Goal: Information Seeking & Learning: Learn about a topic

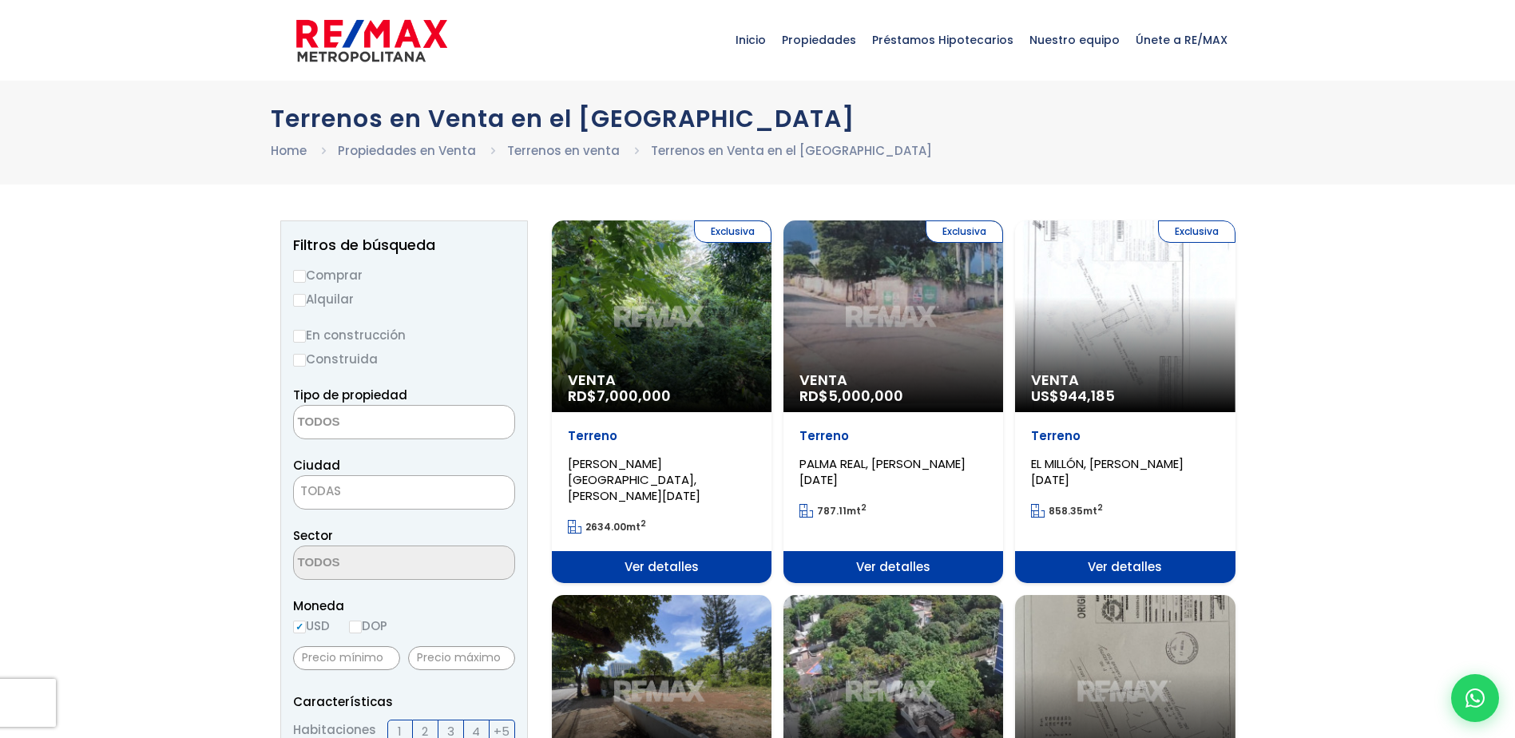
select select
click at [386, 342] on label "En construcción" at bounding box center [404, 335] width 222 height 20
click at [0, 0] on input "En construcción" at bounding box center [0, 0] width 0 height 0
click at [314, 276] on label "Comprar" at bounding box center [404, 275] width 222 height 20
click at [306, 276] on input "Comprar" at bounding box center [299, 276] width 13 height 13
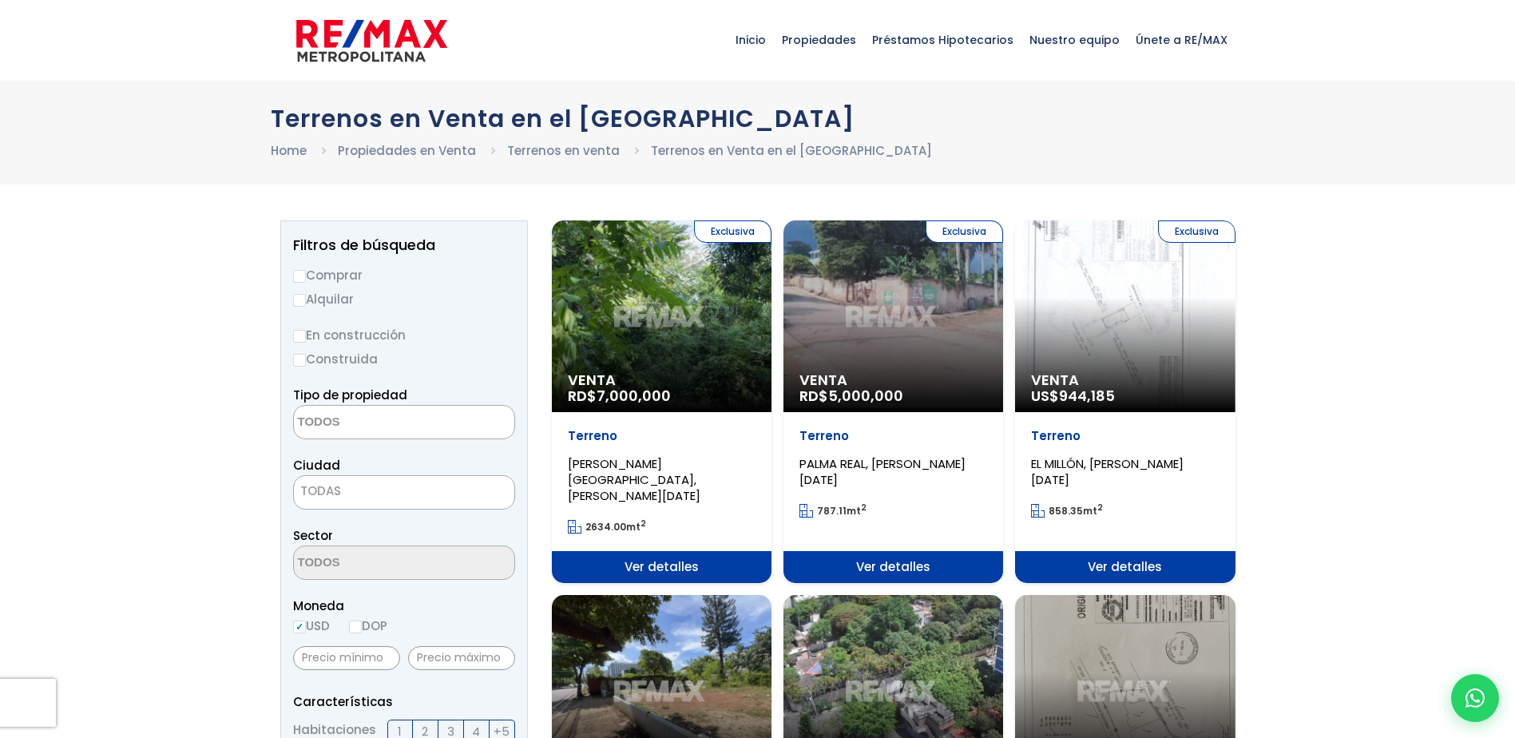
radio input "true"
click at [413, 418] on textarea "Search" at bounding box center [371, 423] width 155 height 34
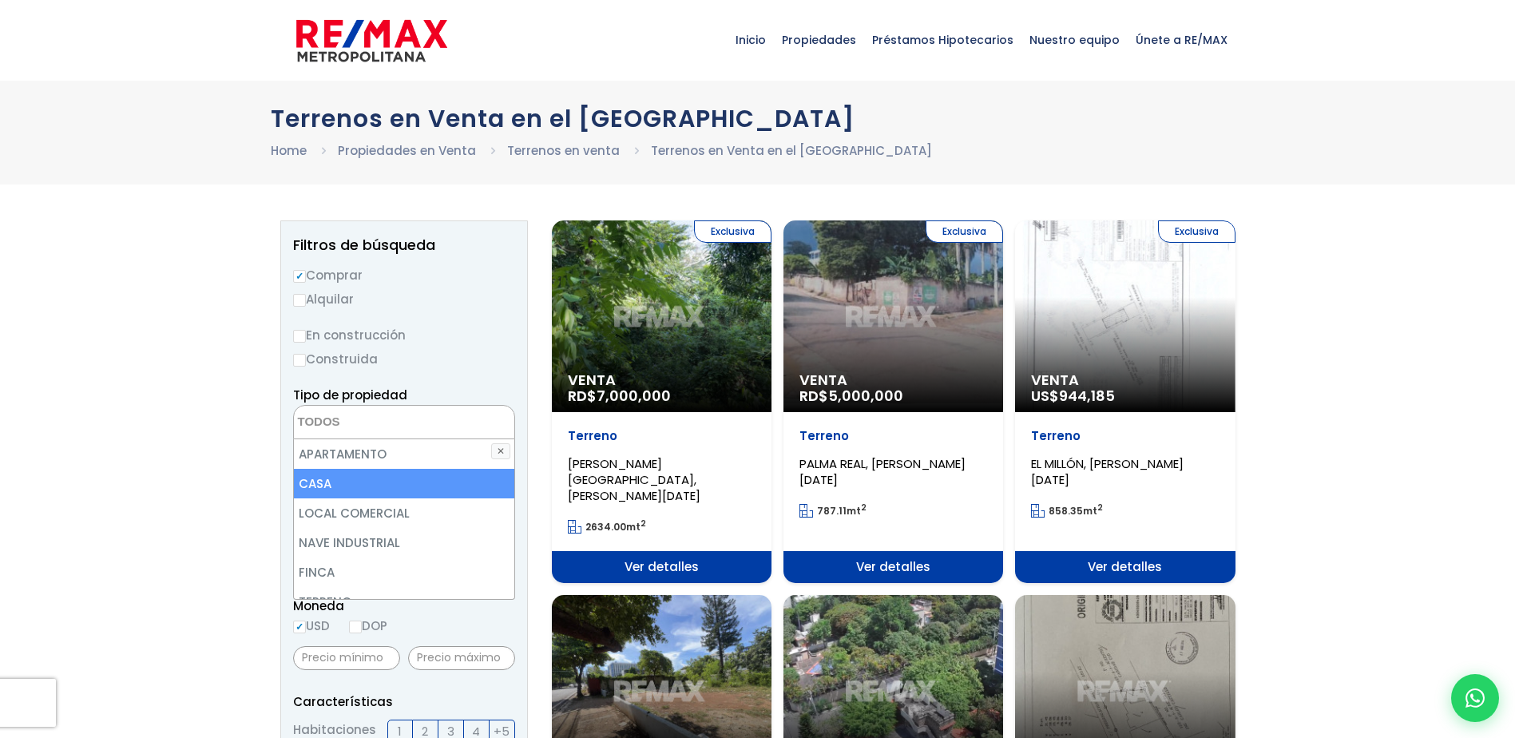
click at [400, 469] on li "CASA" at bounding box center [404, 484] width 220 height 30
select select "house"
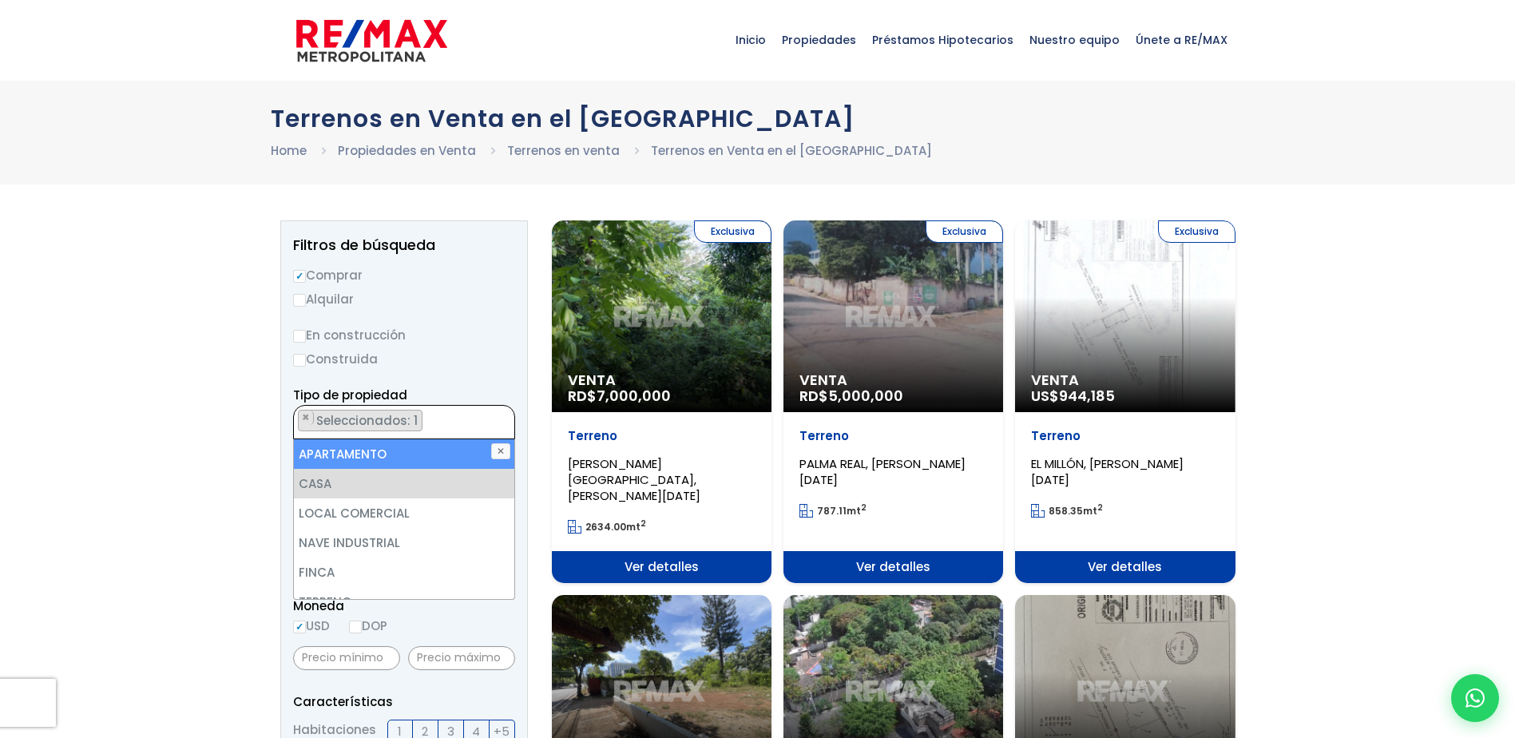
click at [440, 425] on ul "× Seleccionados: 1" at bounding box center [394, 423] width 200 height 34
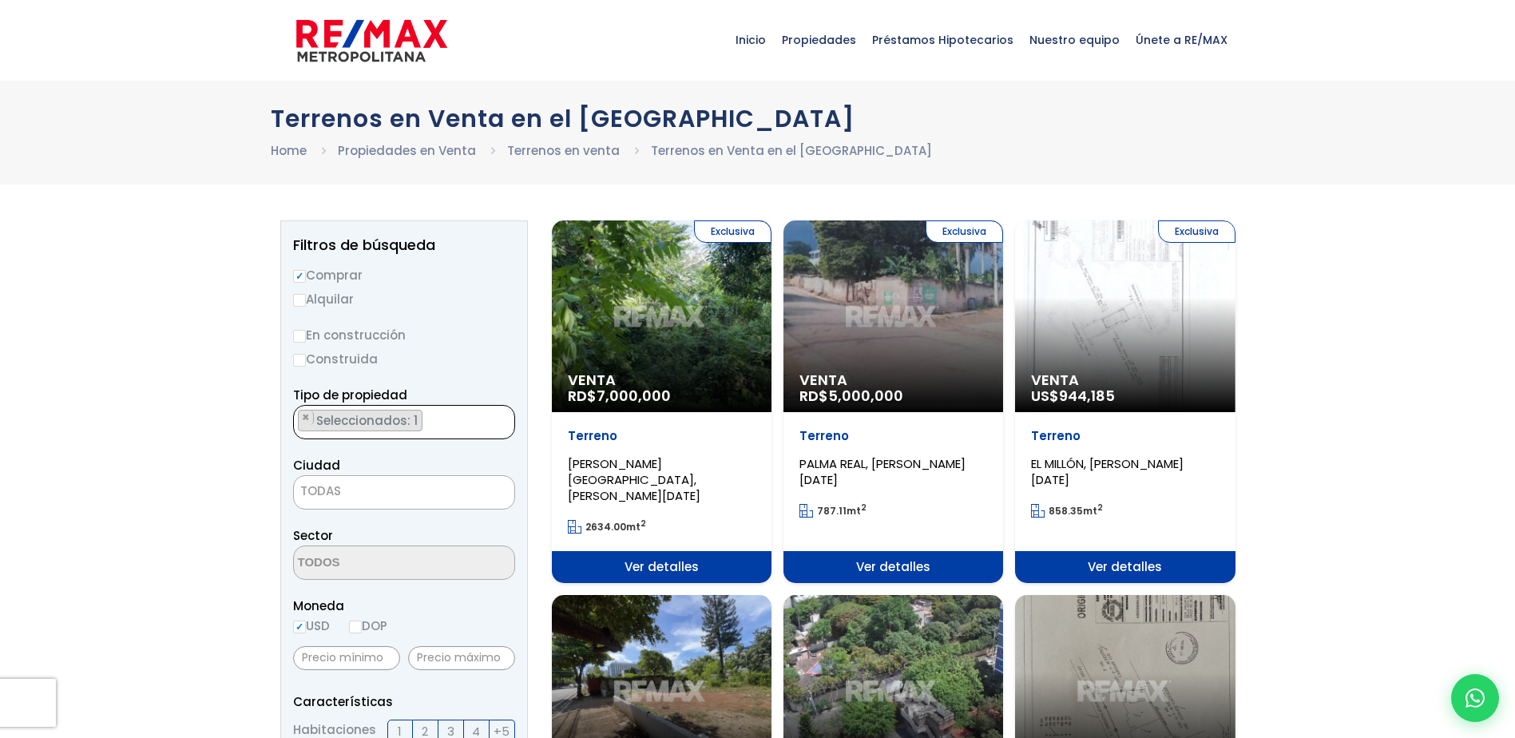
click at [450, 430] on ul "× Seleccionados: 1" at bounding box center [394, 423] width 200 height 34
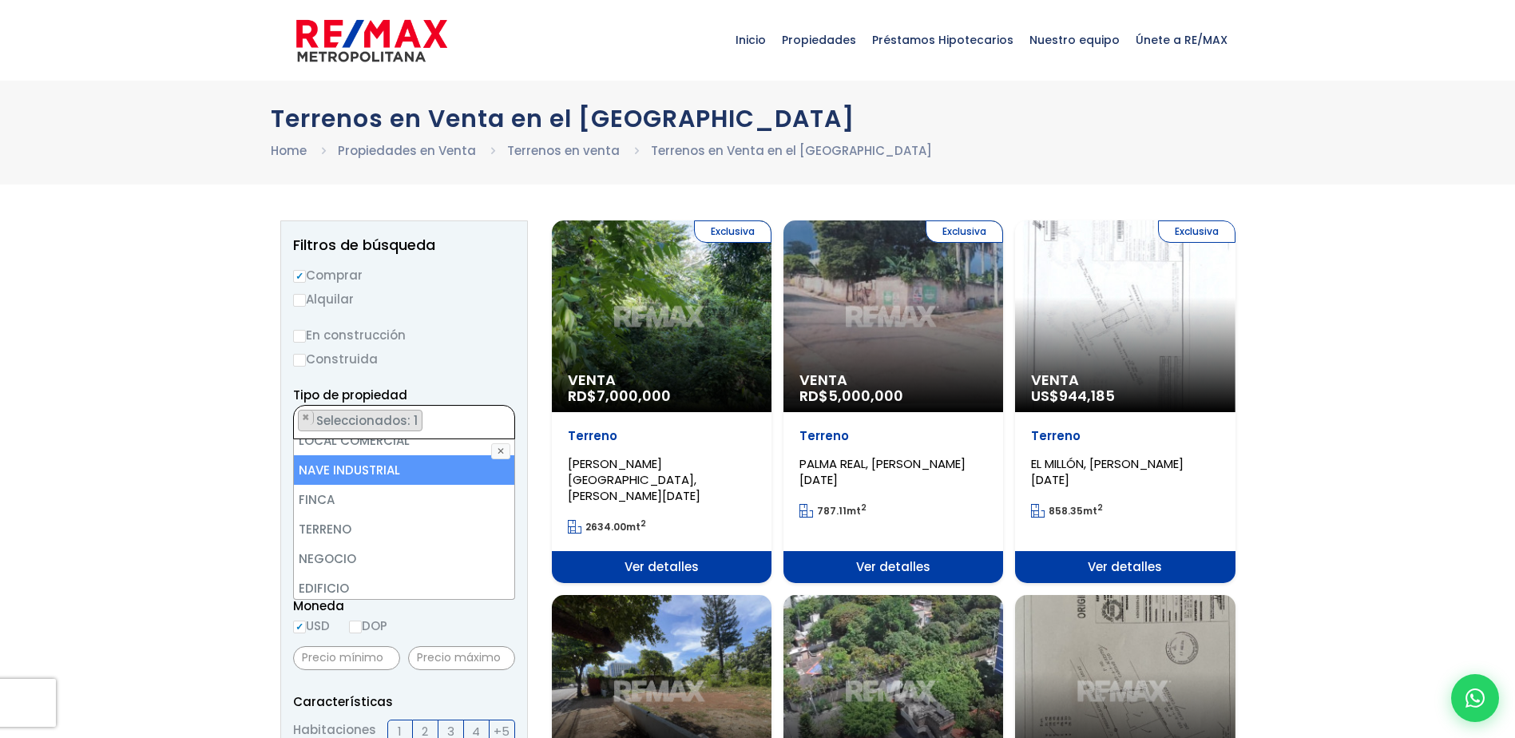
scroll to position [160, 0]
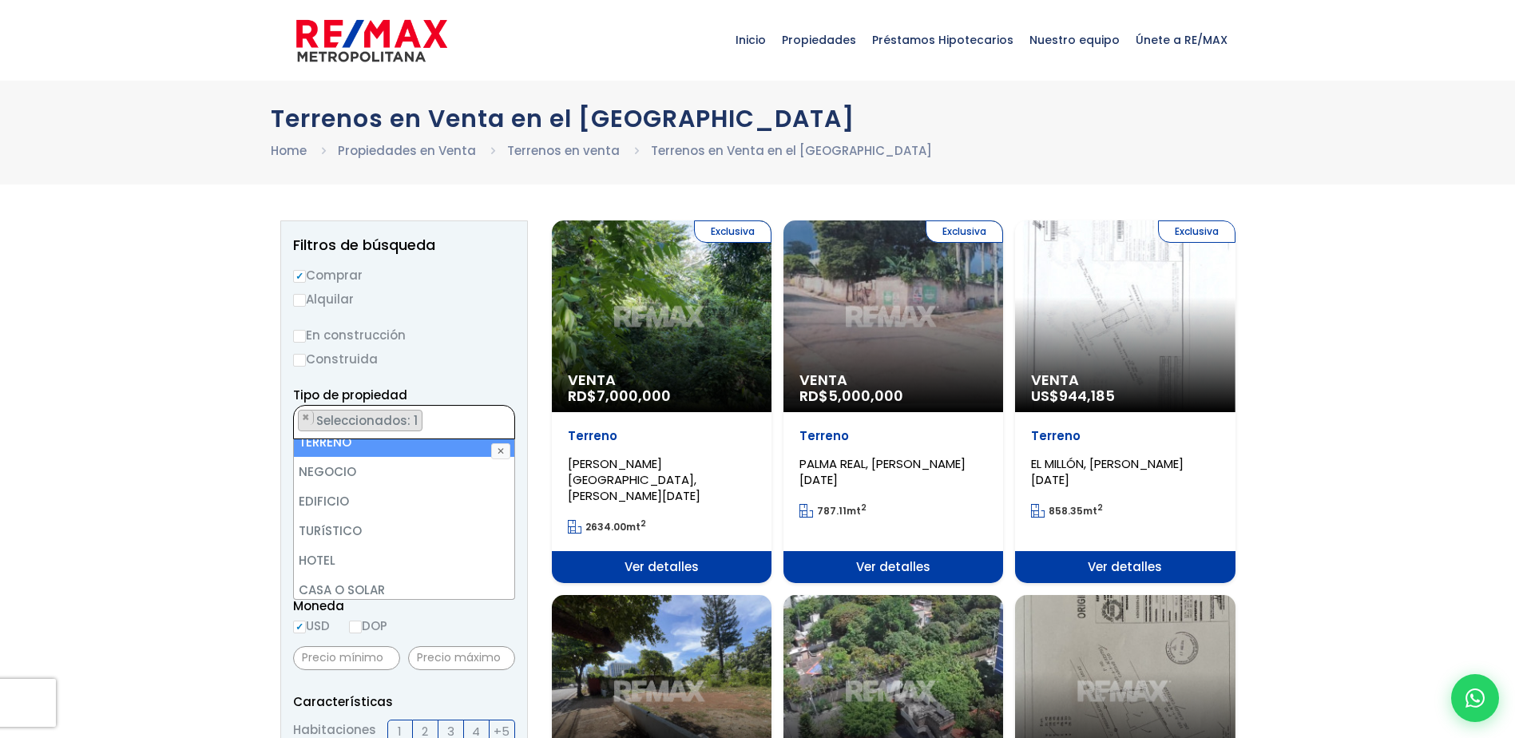
click at [322, 450] on li "TERRENO" at bounding box center [404, 442] width 220 height 30
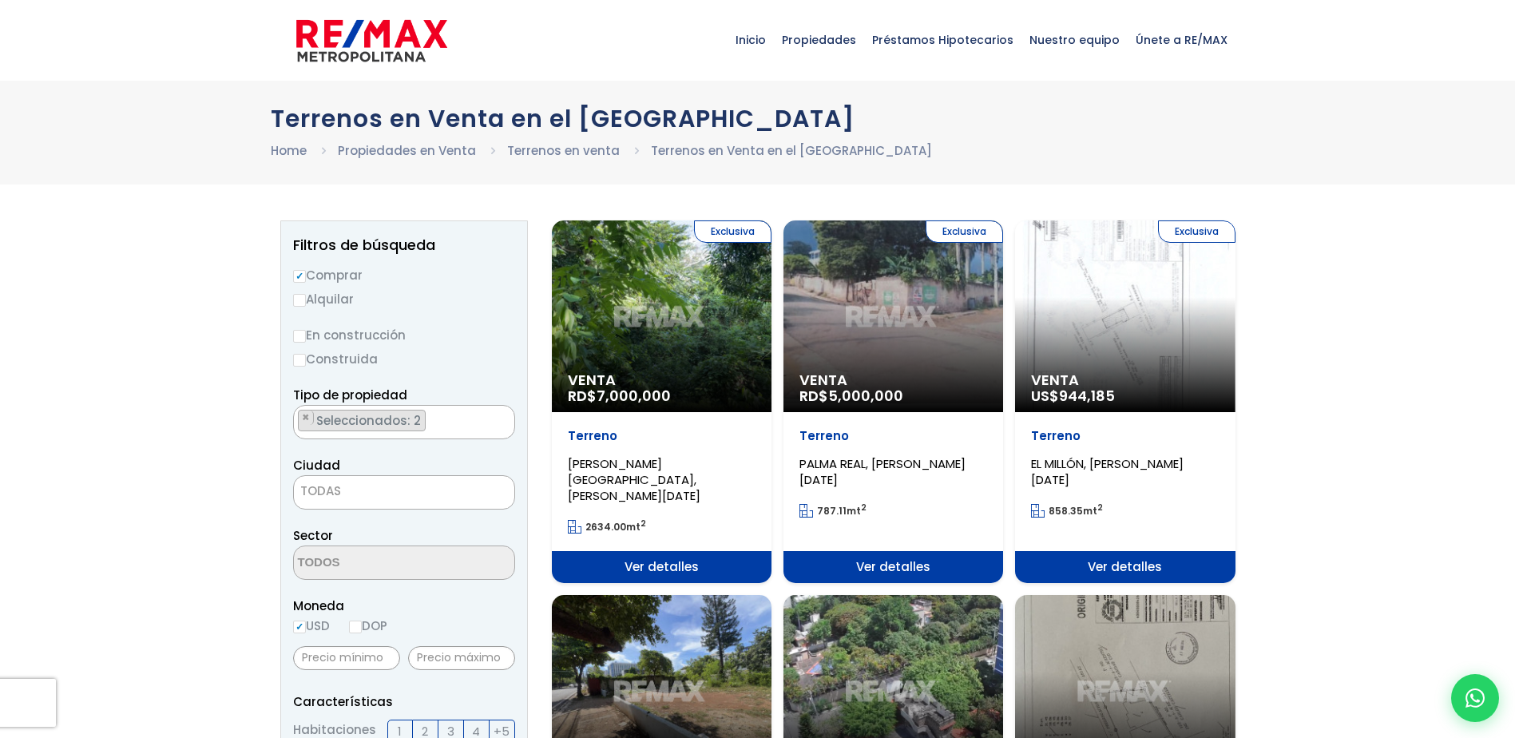
click at [352, 501] on span "TODAS" at bounding box center [404, 491] width 220 height 22
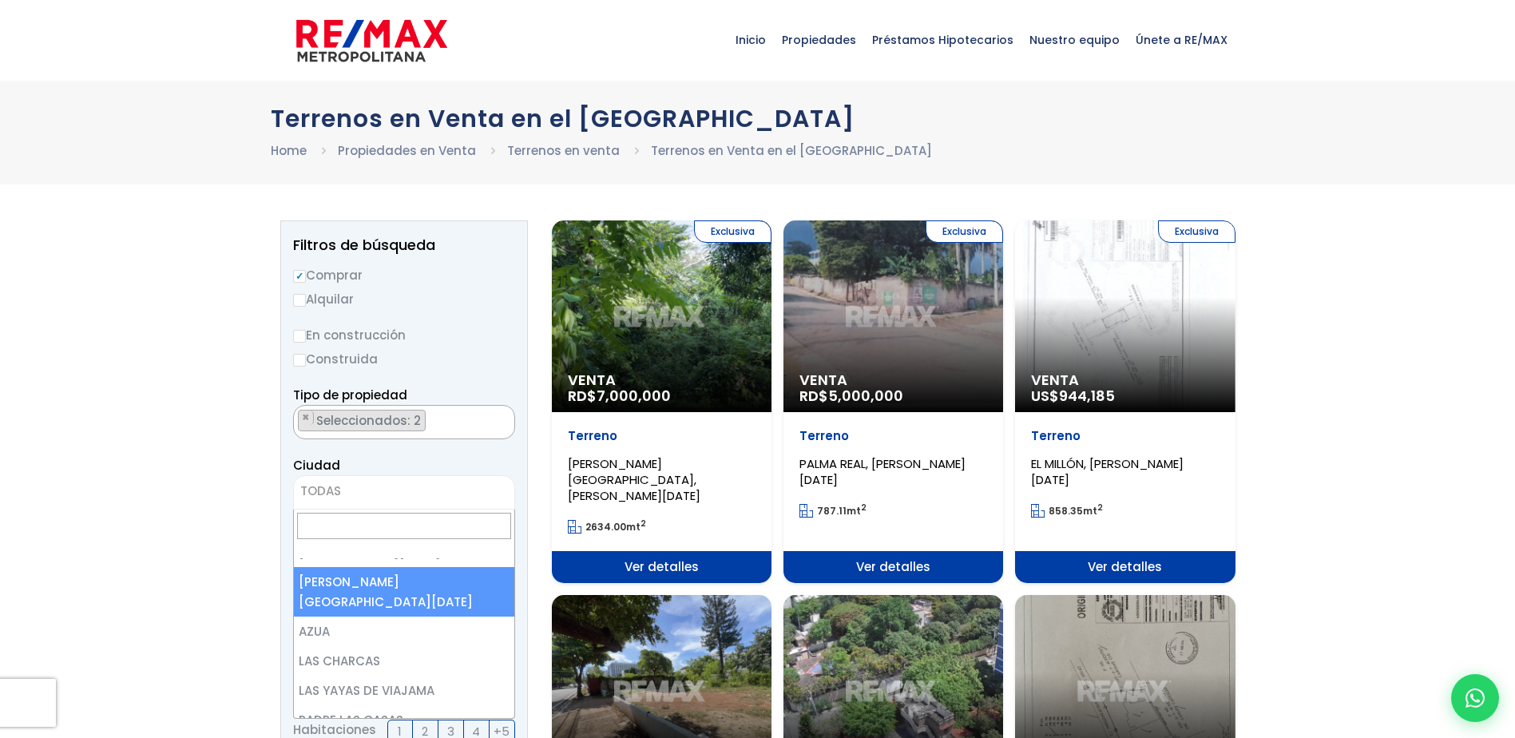
scroll to position [0, 0]
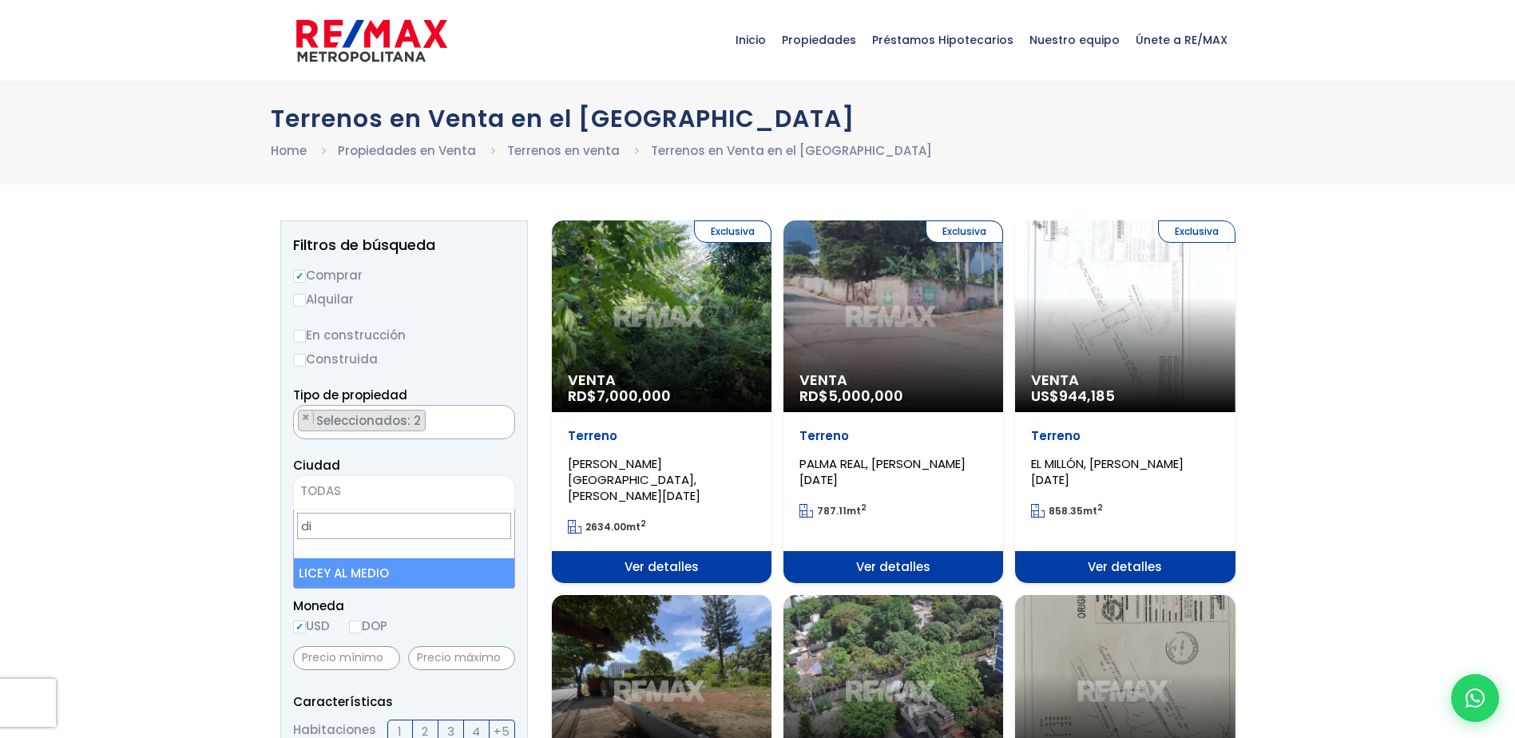
type input "d"
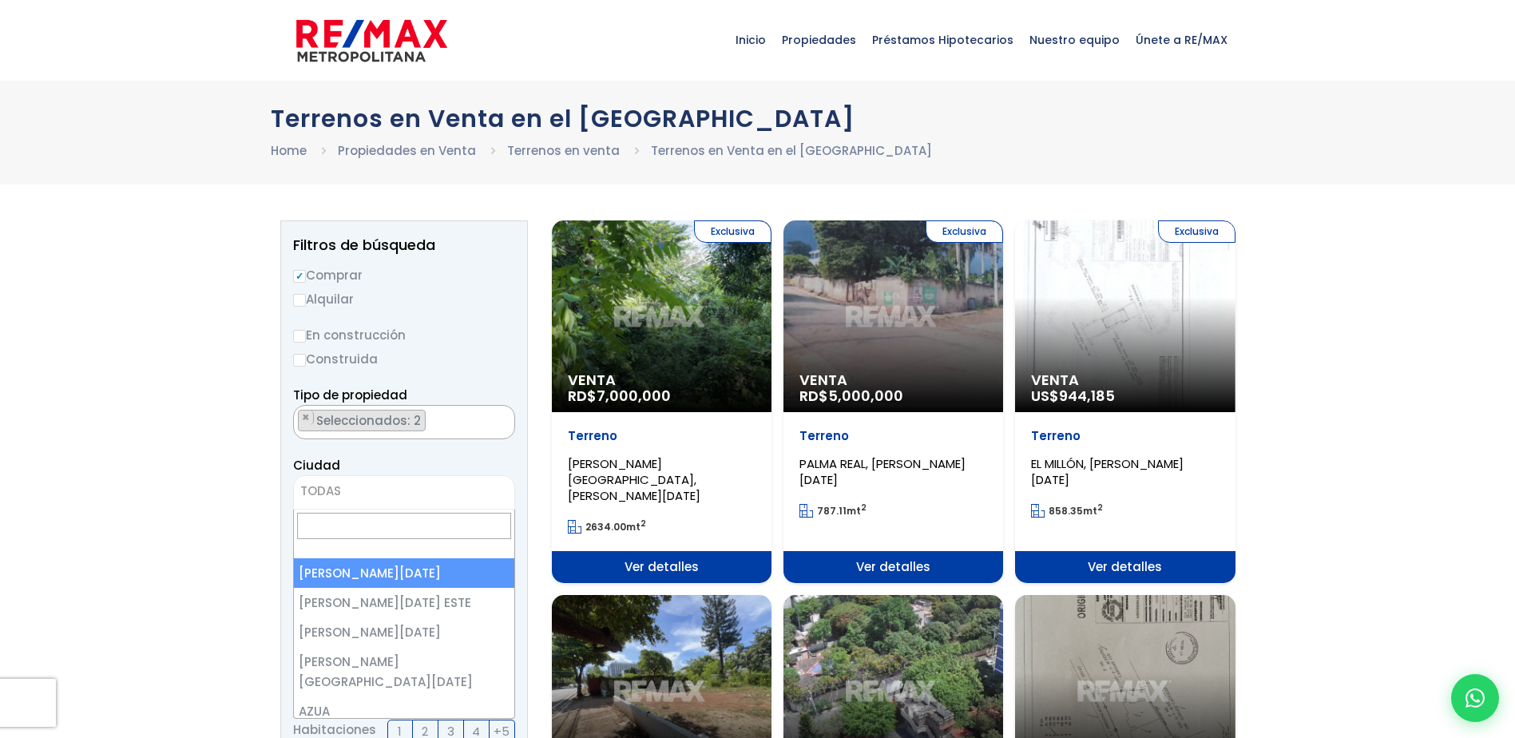
select select "1"
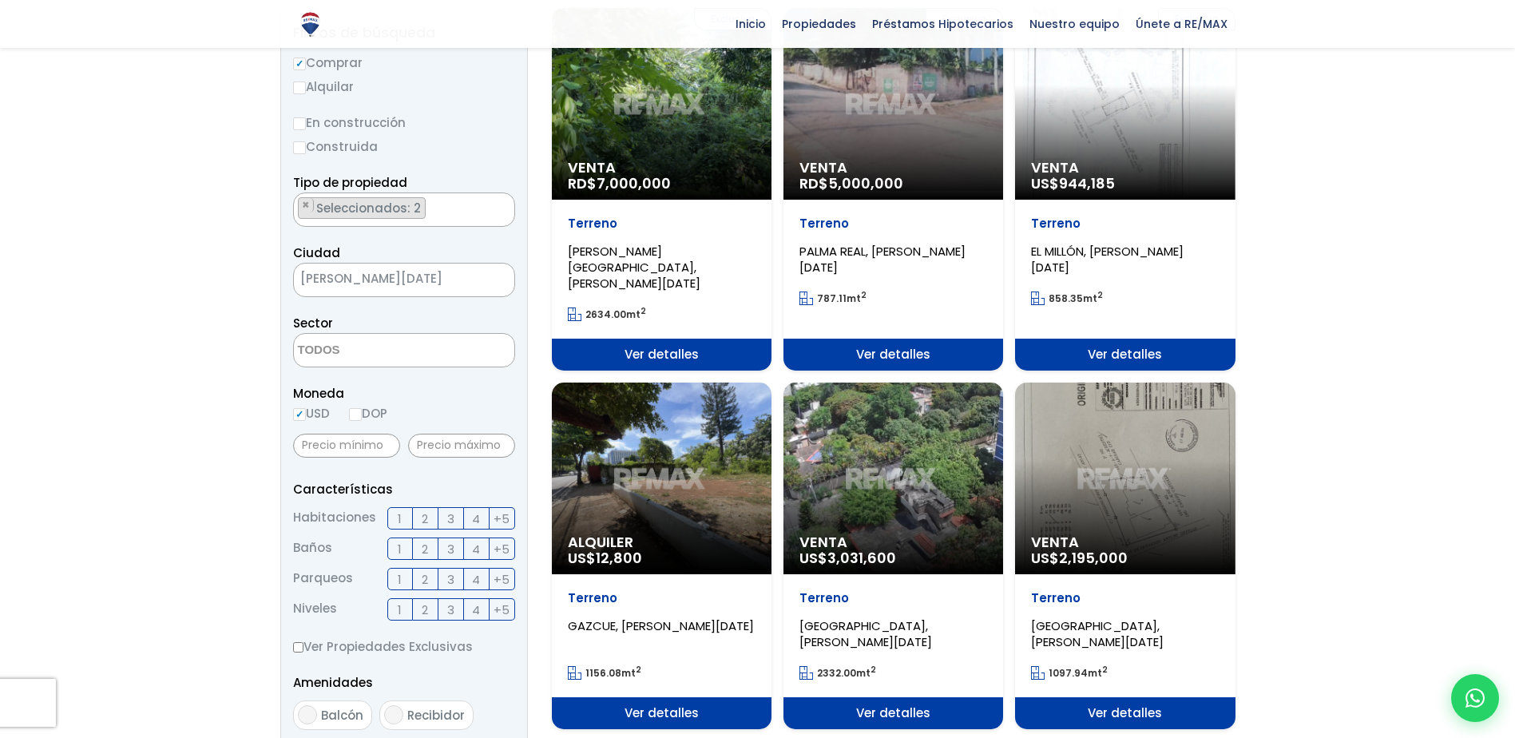
scroll to position [240, 0]
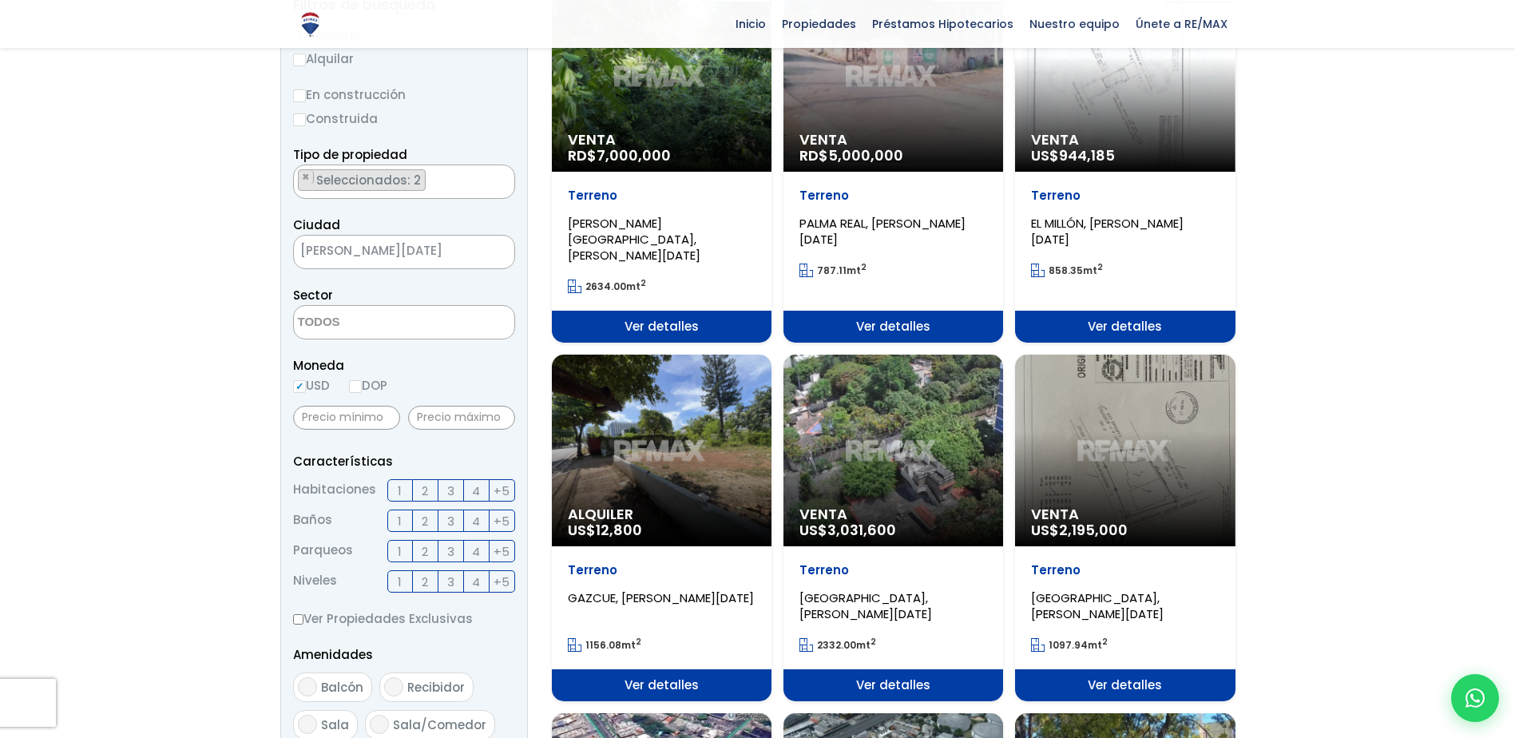
click at [362, 393] on label "DOP" at bounding box center [368, 385] width 38 height 20
click at [0, 0] on input "DOP" at bounding box center [0, 0] width 0 height 0
click at [362, 387] on input "DOP" at bounding box center [355, 386] width 13 height 13
radio input "true"
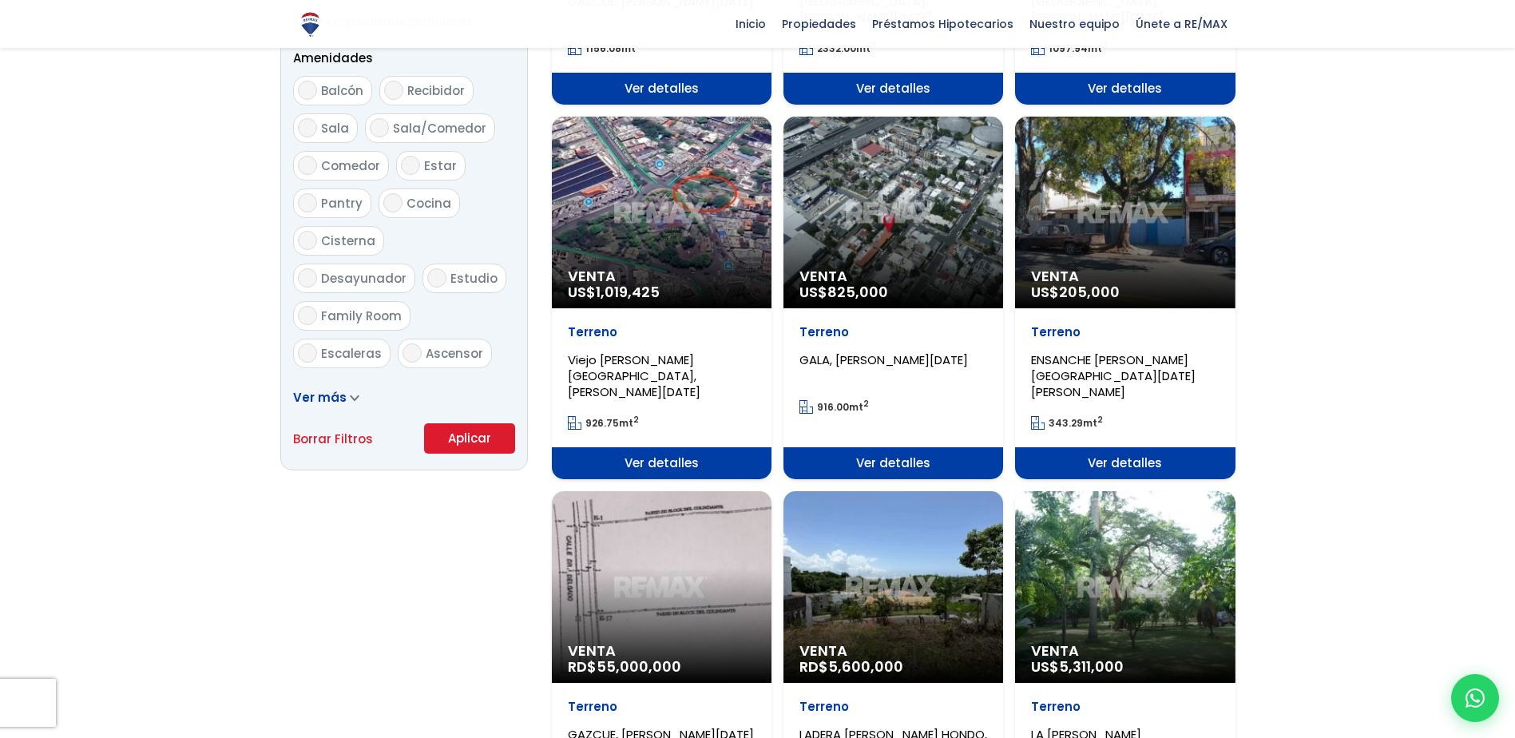
scroll to position [878, 0]
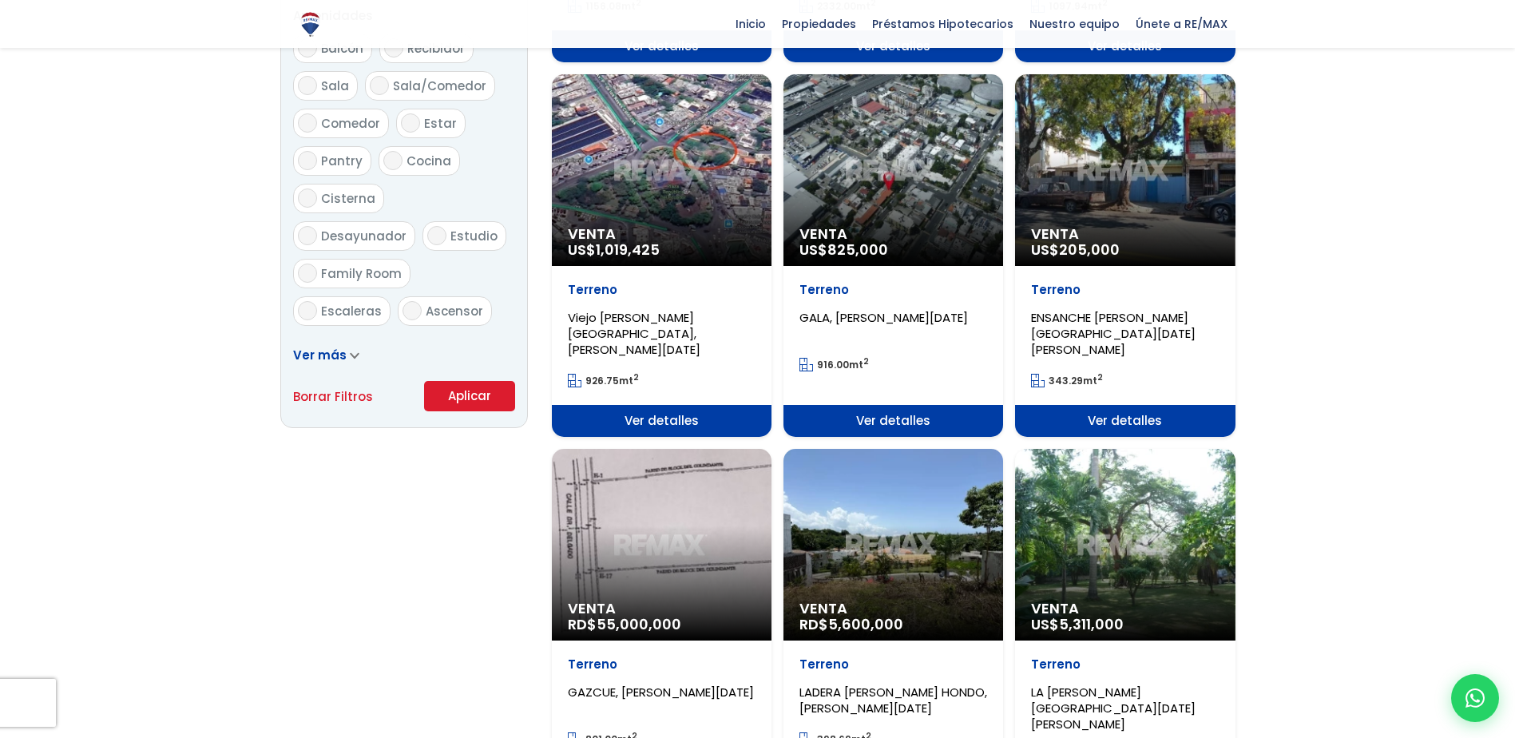
click at [445, 398] on button "Aplicar" at bounding box center [469, 396] width 91 height 30
click at [476, 396] on button "Aplicar" at bounding box center [469, 396] width 91 height 30
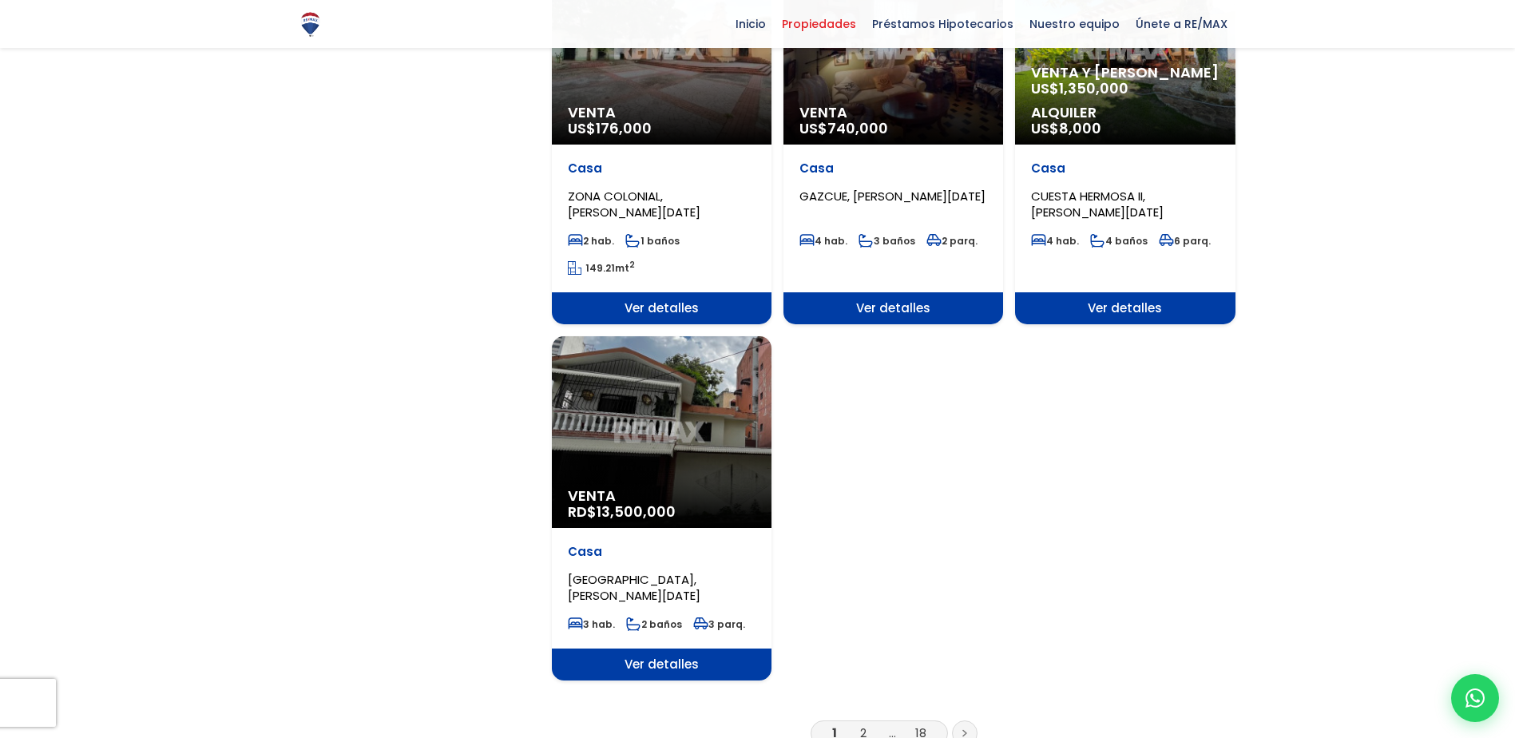
scroll to position [2157, 0]
